Goal: Task Accomplishment & Management: Use online tool/utility

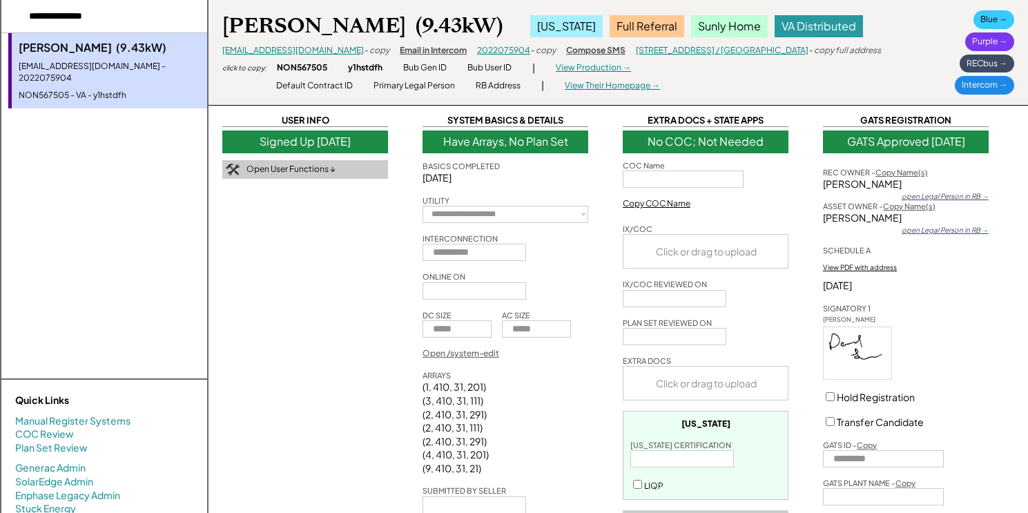
select select "**********"
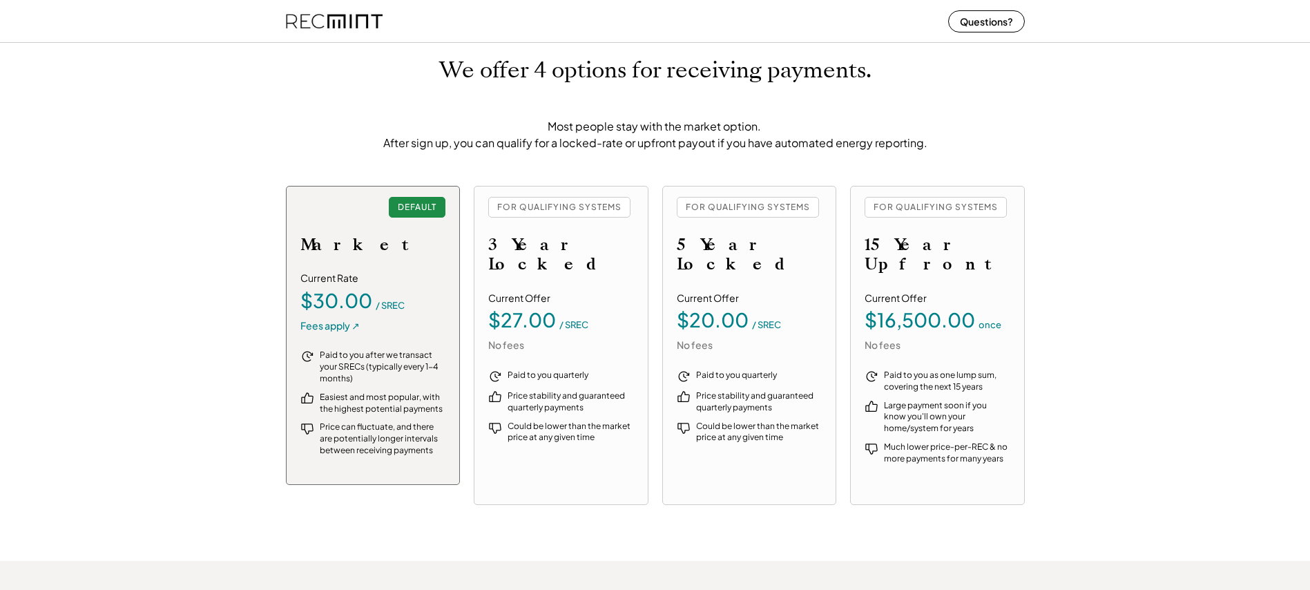
scroll to position [1546, 0]
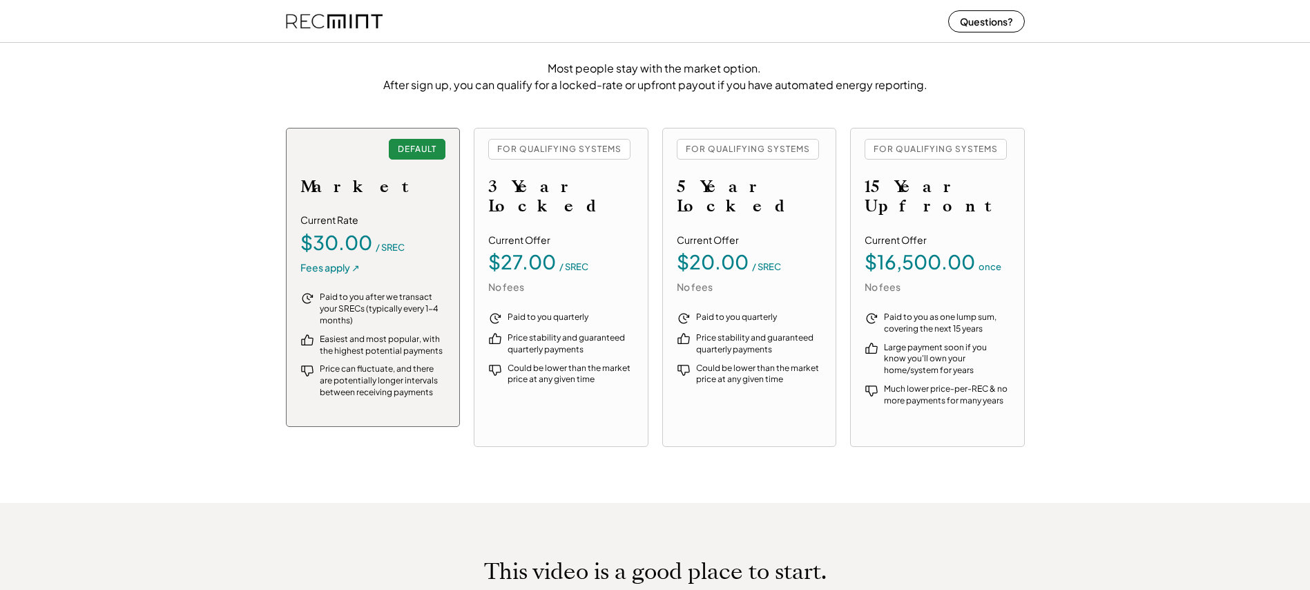
click at [599, 206] on div "FOR QUALIFYING SYSTEMS 3 Year Locked Current Offer $27.00 / SREC No fees Paid t…" at bounding box center [561, 287] width 175 height 319
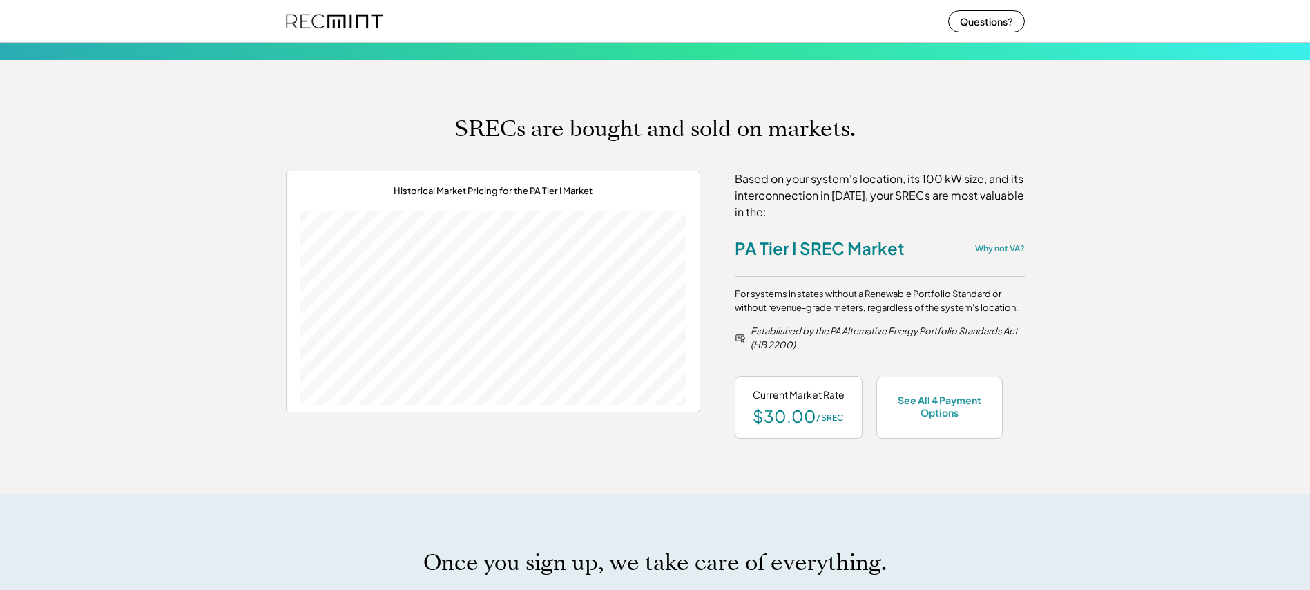
scroll to position [0, 0]
